Goal: Information Seeking & Learning: Learn about a topic

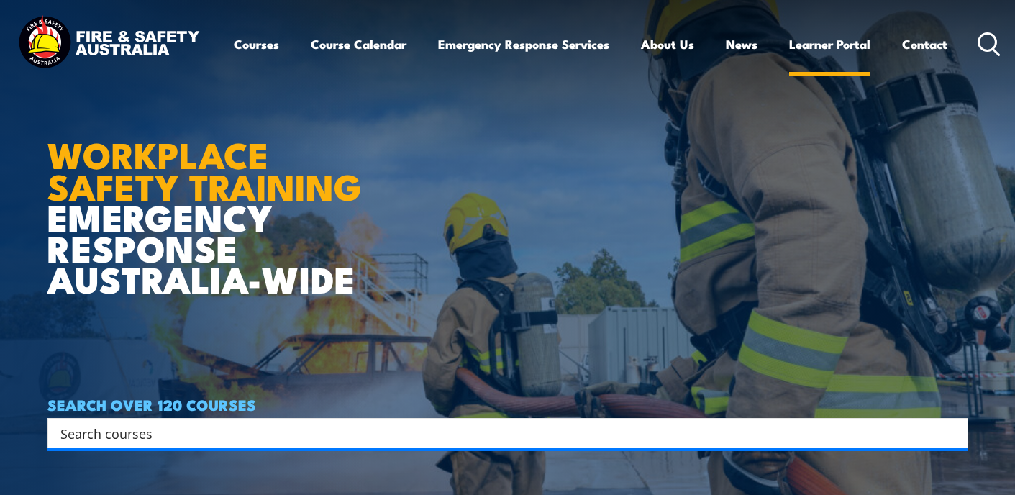
click at [828, 44] on link "Learner Portal" at bounding box center [829, 44] width 81 height 38
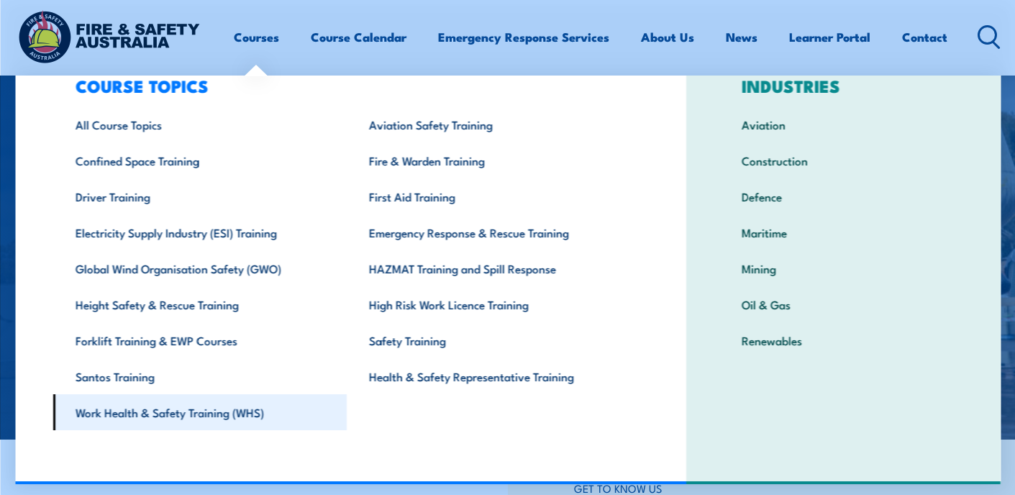
scroll to position [46, 0]
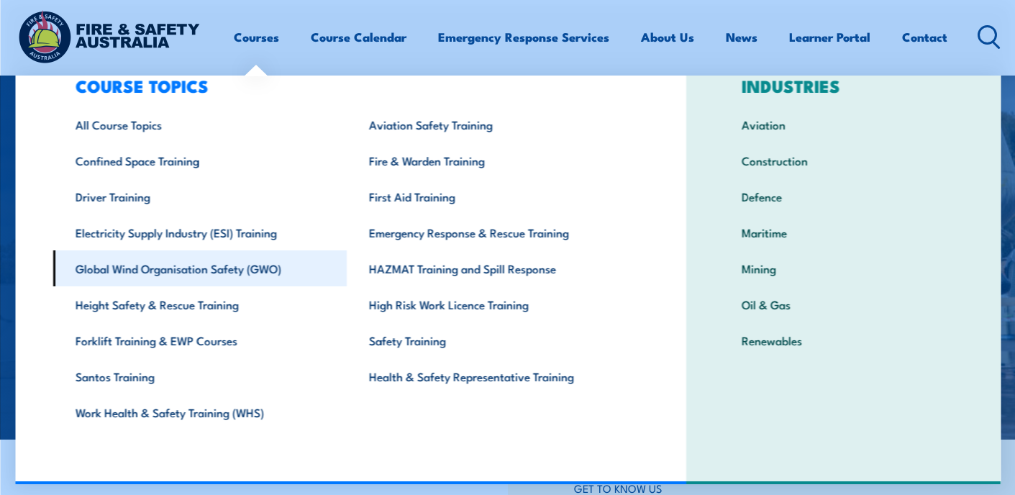
click at [211, 266] on link "Global Wind Organisation Safety (GWO)" at bounding box center [199, 268] width 294 height 36
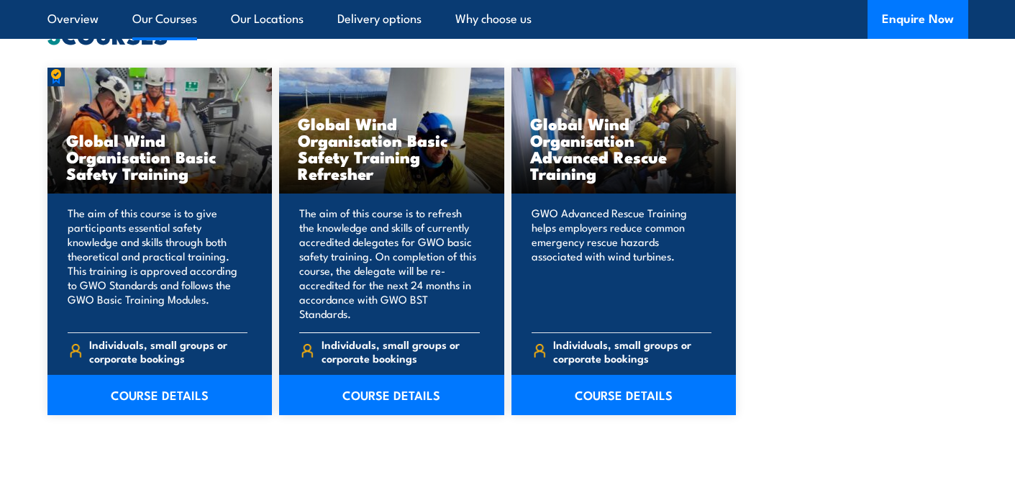
scroll to position [1382, 0]
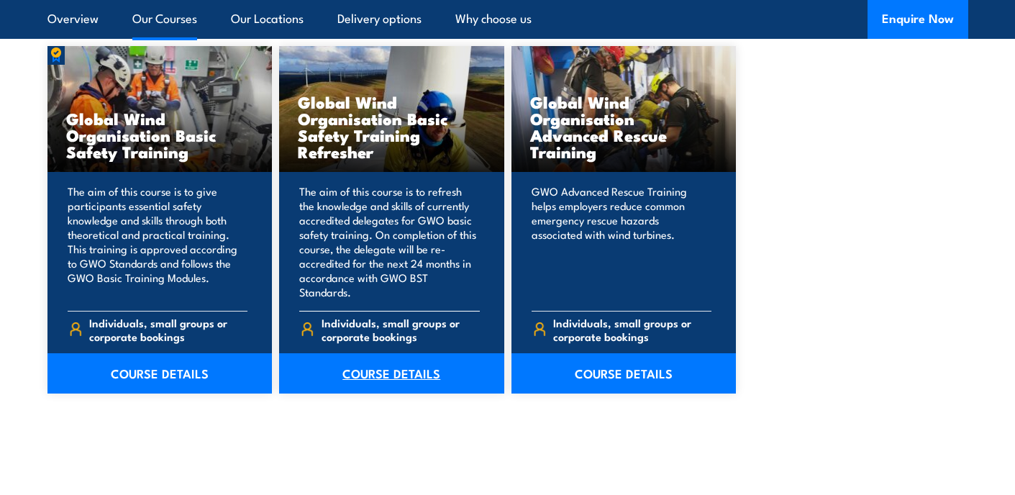
click at [392, 353] on link "COURSE DETAILS" at bounding box center [391, 373] width 225 height 40
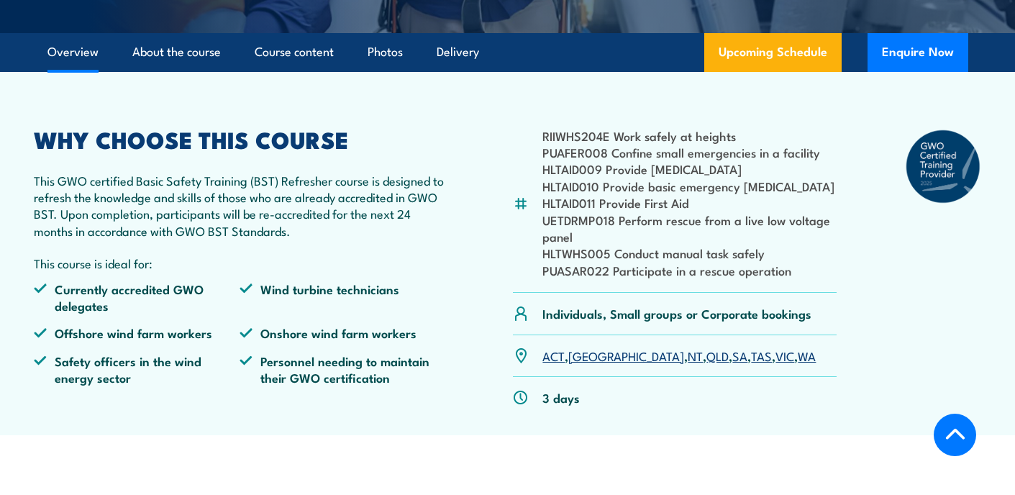
scroll to position [419, 0]
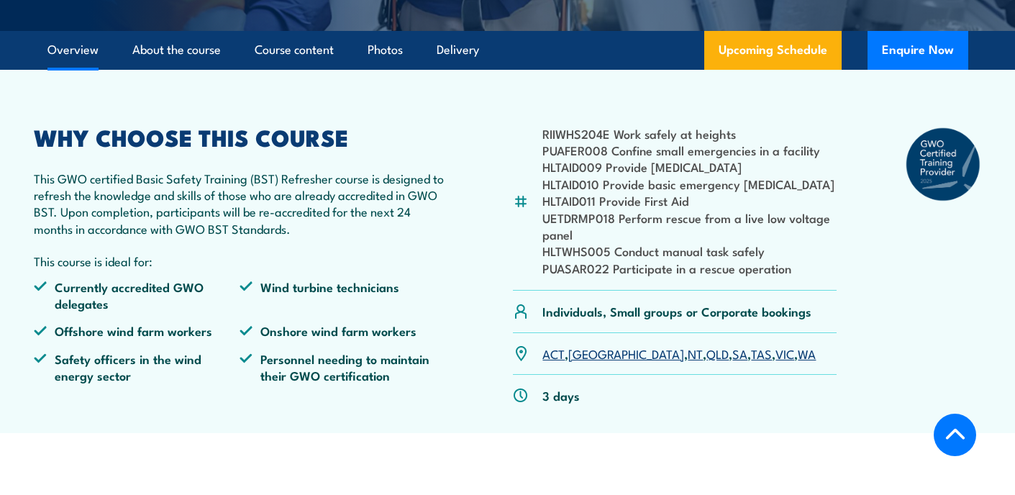
click at [444, 395] on ul "Currently accredited GWO delegates Wind turbine technicians Offshore wind farm …" at bounding box center [239, 336] width 411 height 116
click at [732, 362] on link "SA" at bounding box center [739, 352] width 15 height 17
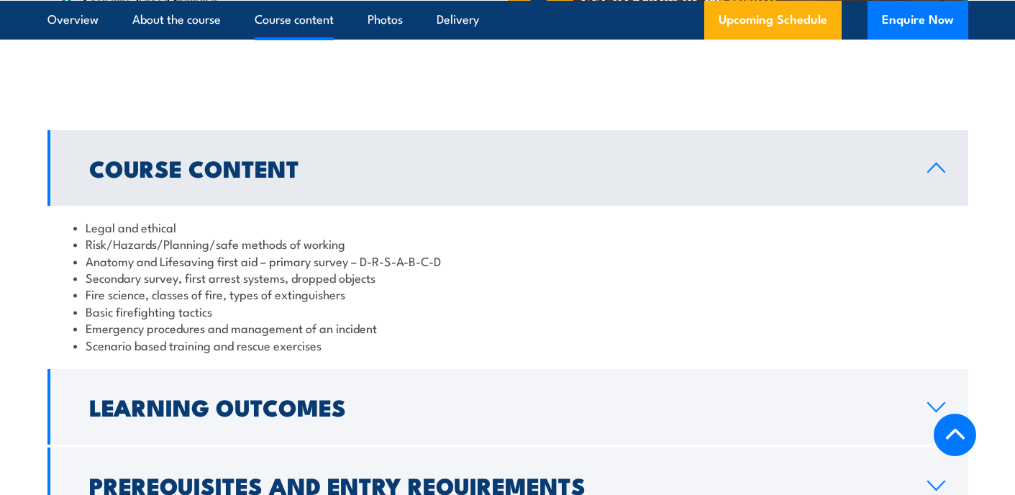
scroll to position [1084, 0]
